Goal: Task Accomplishment & Management: Use online tool/utility

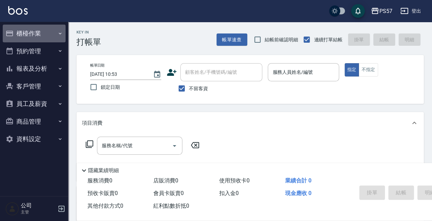
click at [37, 31] on button "櫃檯作業" at bounding box center [34, 34] width 63 height 18
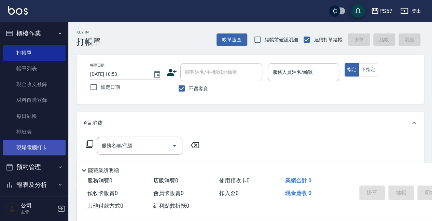
click at [38, 154] on link "現場電腦打卡" at bounding box center [34, 148] width 63 height 16
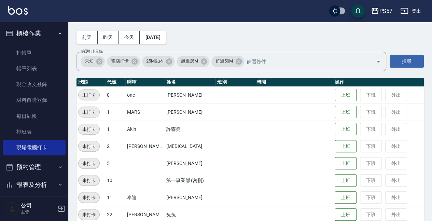
scroll to position [45, 0]
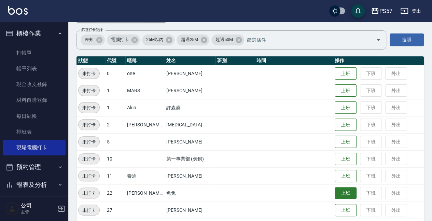
click at [335, 192] on button "上班" at bounding box center [346, 193] width 22 height 12
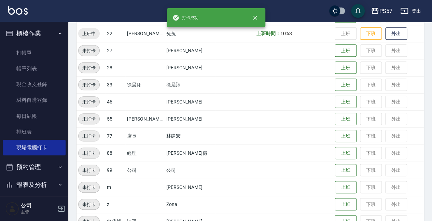
scroll to position [222, 0]
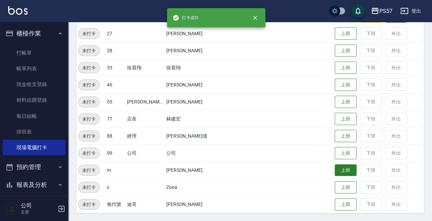
click at [349, 168] on button "上班" at bounding box center [346, 170] width 22 height 12
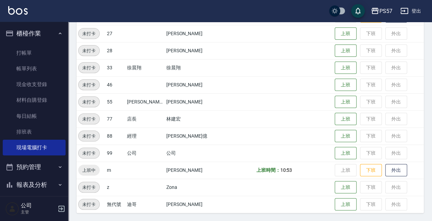
scroll to position [29, 0]
